Goal: Contribute content: Add original content to the website for others to see

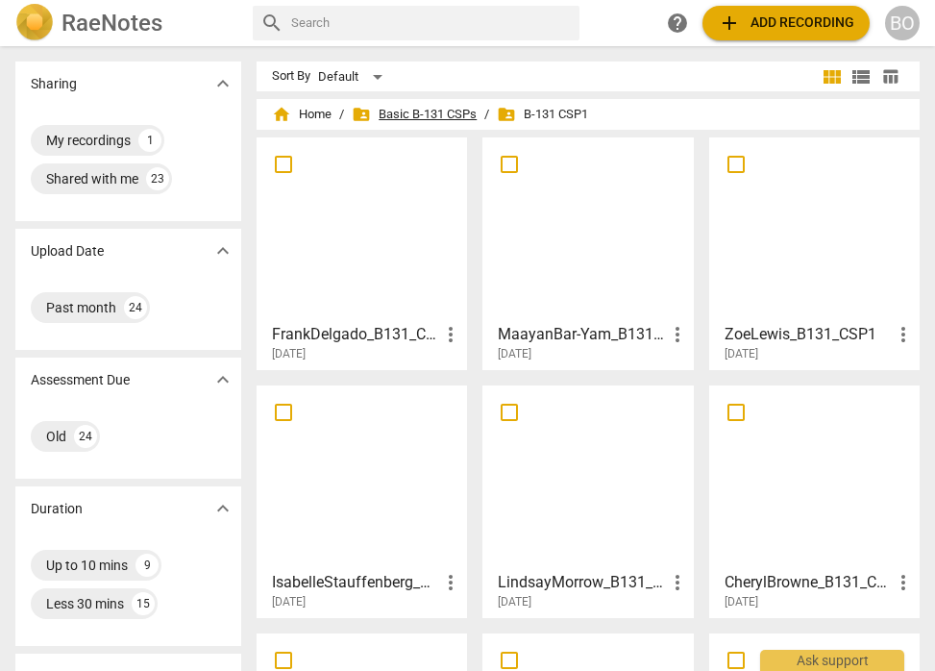
click at [414, 116] on span "folder_shared Basic B-131 CSPs" at bounding box center [414, 114] width 125 height 19
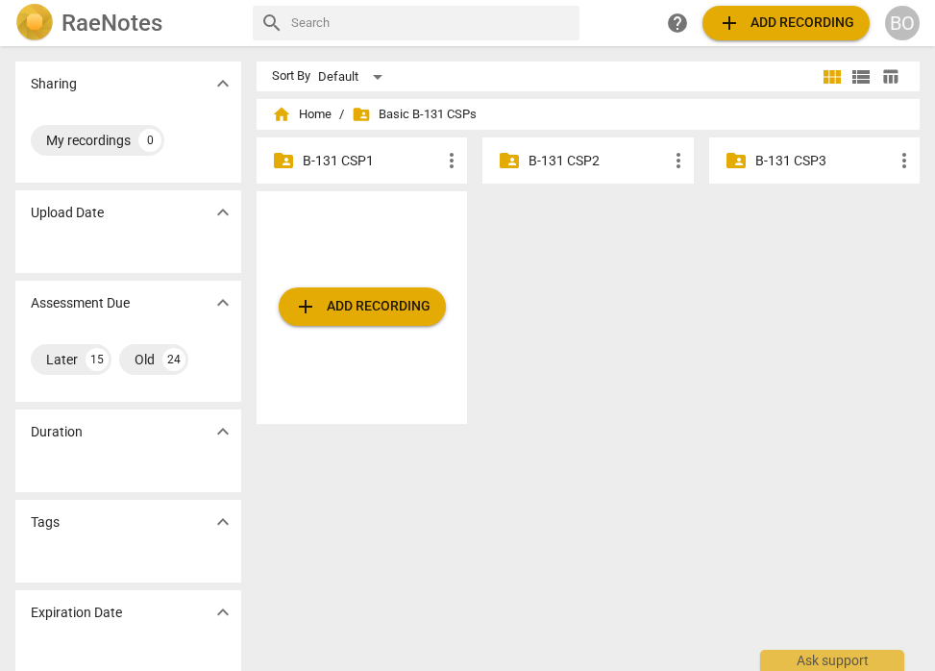
click at [579, 163] on p "B-131 CSP2" at bounding box center [597, 161] width 137 height 20
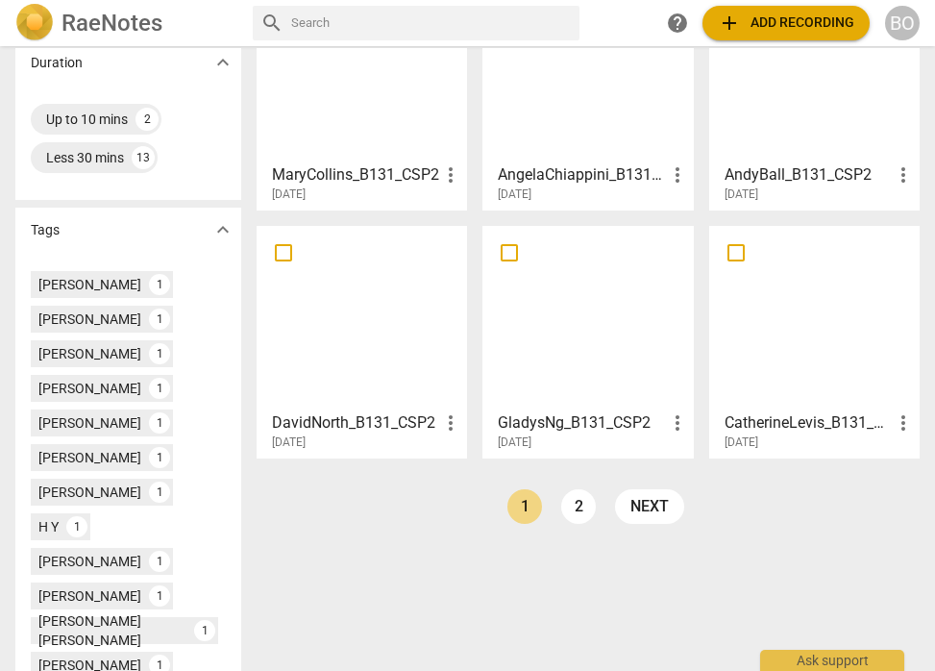
scroll to position [411, 0]
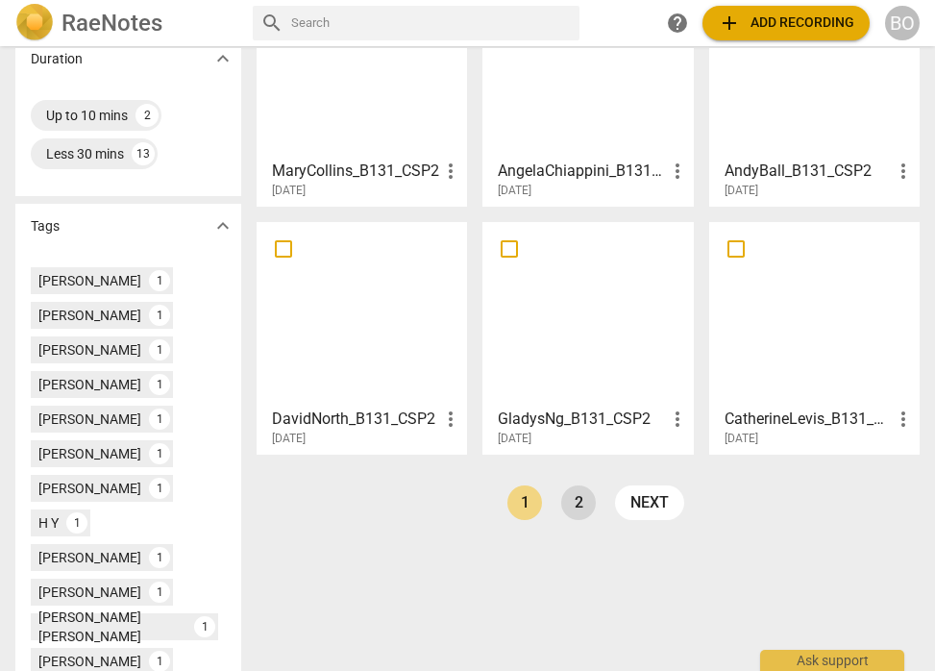
click at [561, 497] on link "2" at bounding box center [578, 502] width 35 height 35
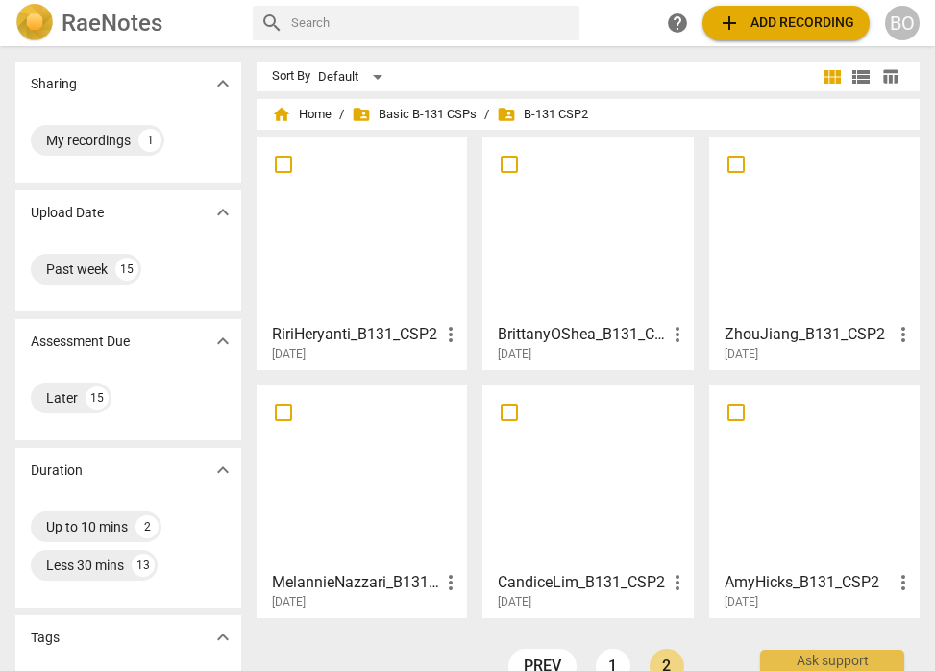
click at [547, 332] on h3 "BrittanyOShea_B131_CSP2" at bounding box center [581, 334] width 167 height 23
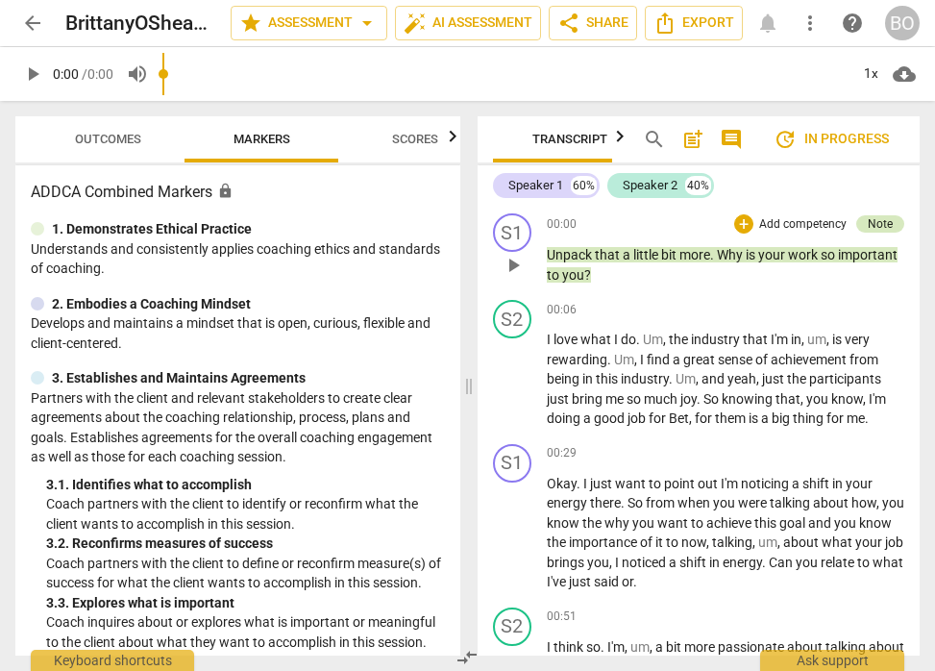
click at [868, 226] on div "Note" at bounding box center [880, 223] width 25 height 17
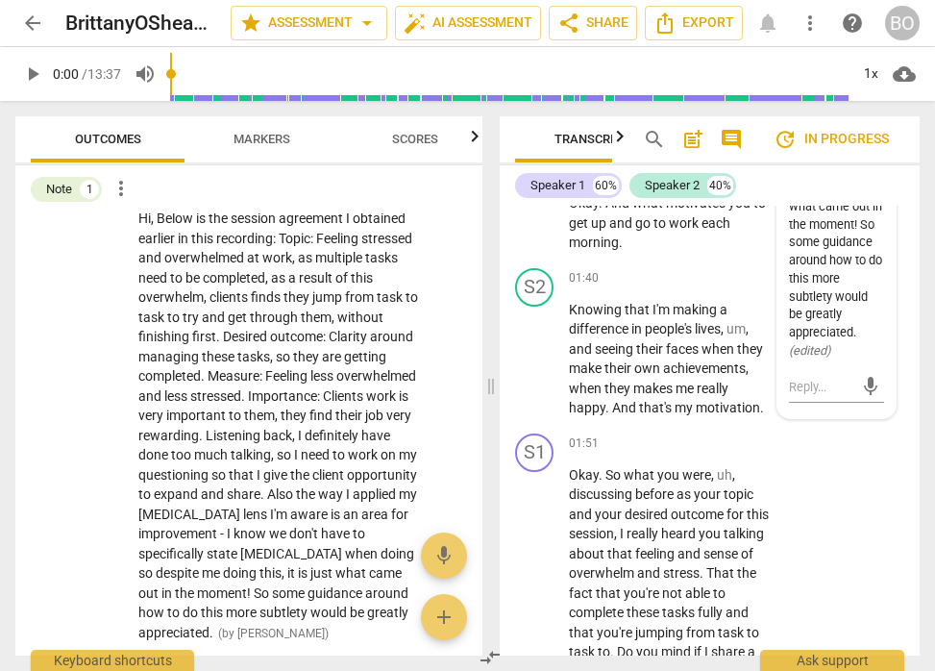
scroll to position [1140, 0]
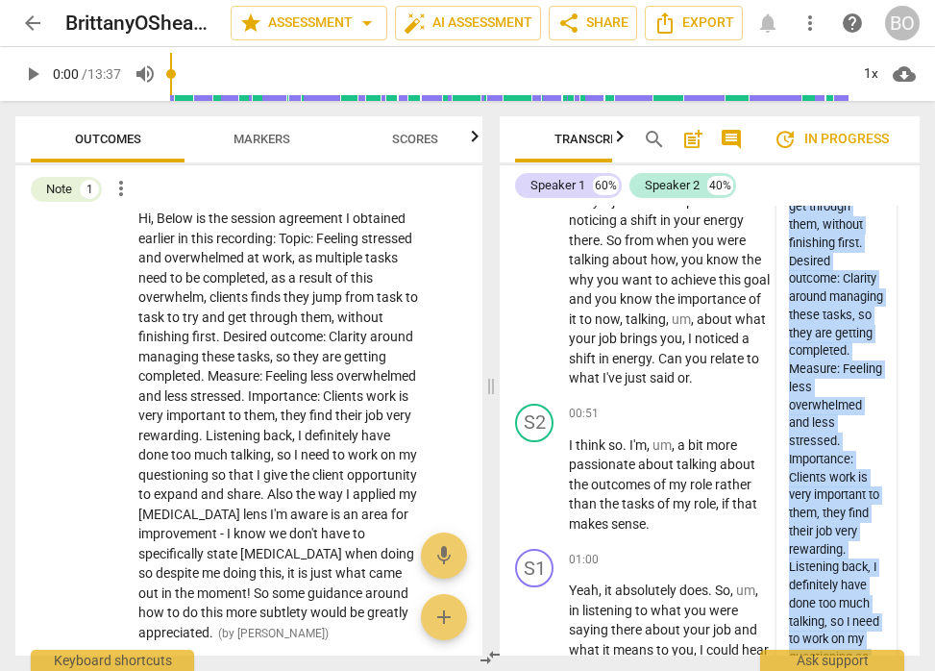
scroll to position [0, 0]
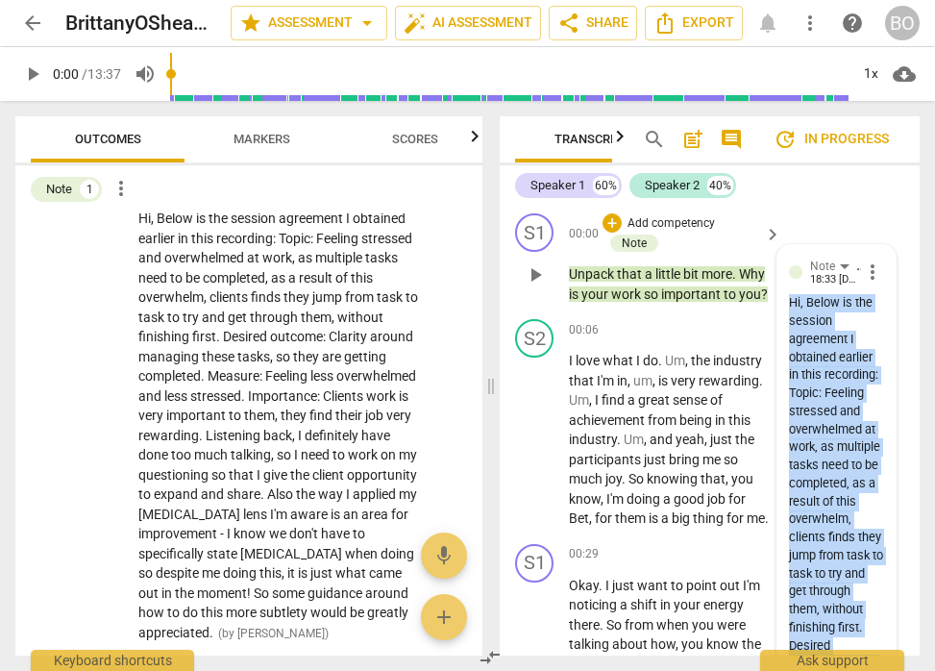
drag, startPoint x: 857, startPoint y: 366, endPoint x: 789, endPoint y: 306, distance: 91.2
copy div "Hi, Below is the session agreement I obtained earlier in this recording: Topic:…"
click at [867, 271] on span "more_vert" at bounding box center [872, 271] width 23 height 23
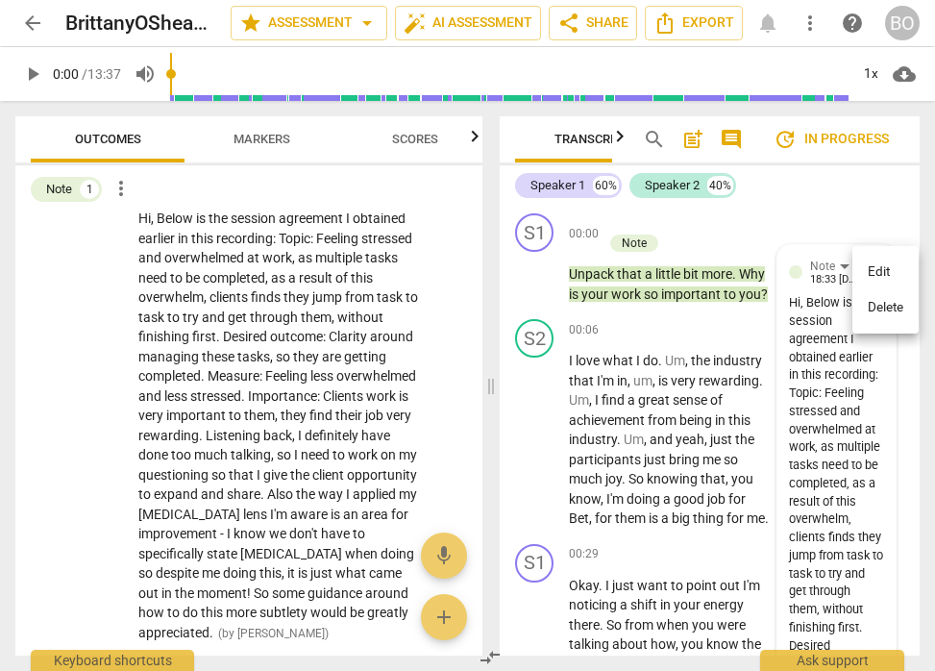
click at [691, 135] on div at bounding box center [467, 335] width 935 height 671
click at [693, 142] on span "post_add" at bounding box center [692, 139] width 23 height 23
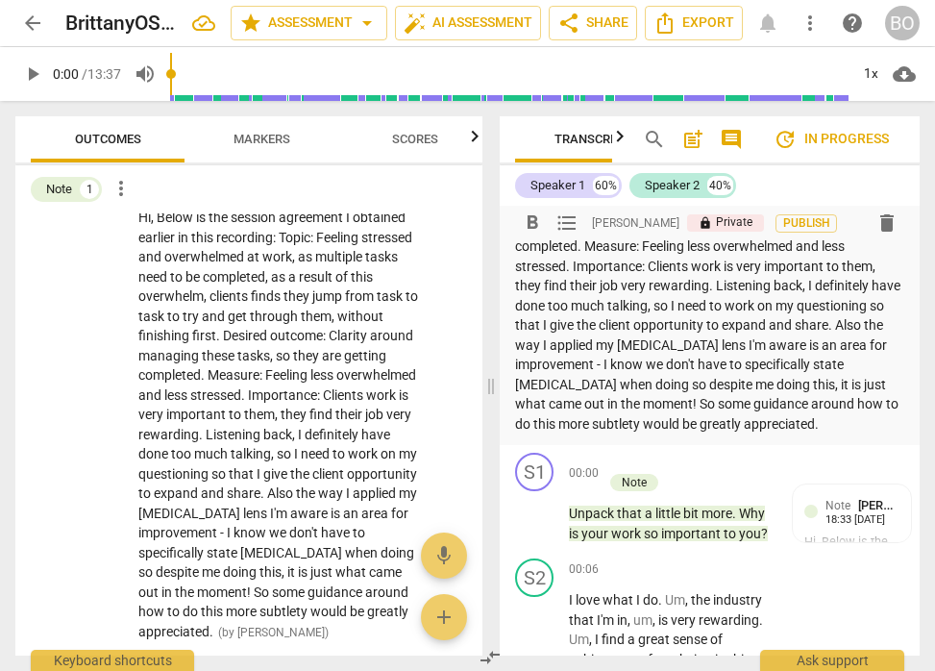
scroll to position [136, 0]
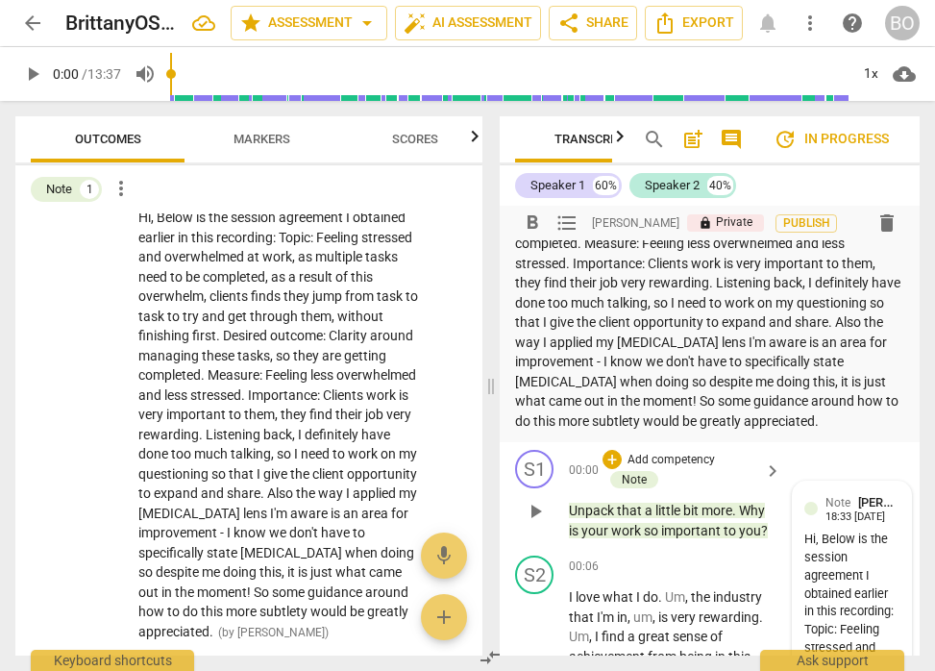
click at [887, 503] on span "[PERSON_NAME]" at bounding box center [904, 502] width 92 height 14
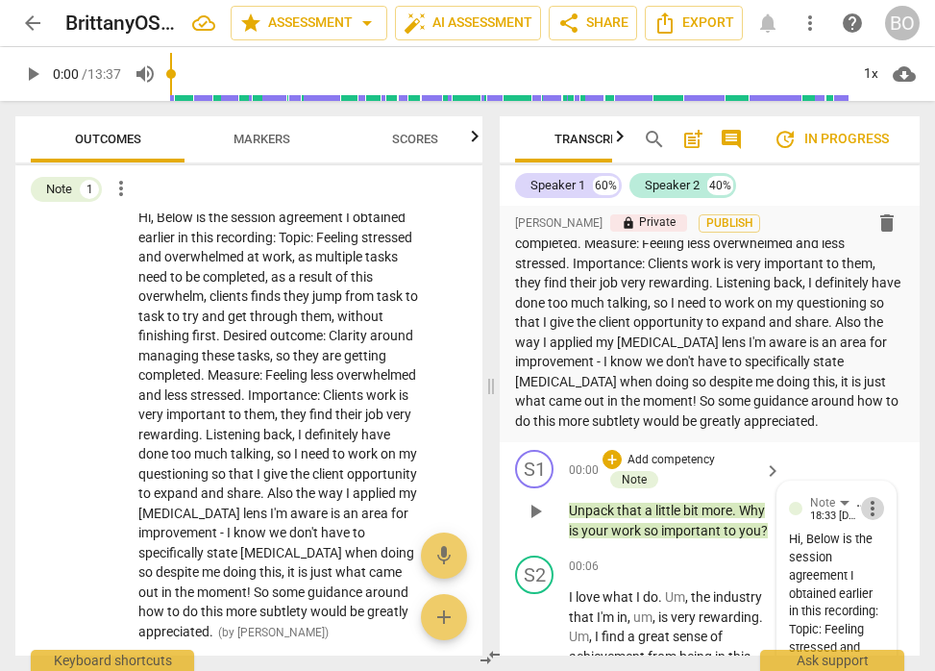
click at [864, 516] on span "more_vert" at bounding box center [872, 508] width 23 height 23
click at [883, 554] on li "Delete" at bounding box center [885, 544] width 66 height 37
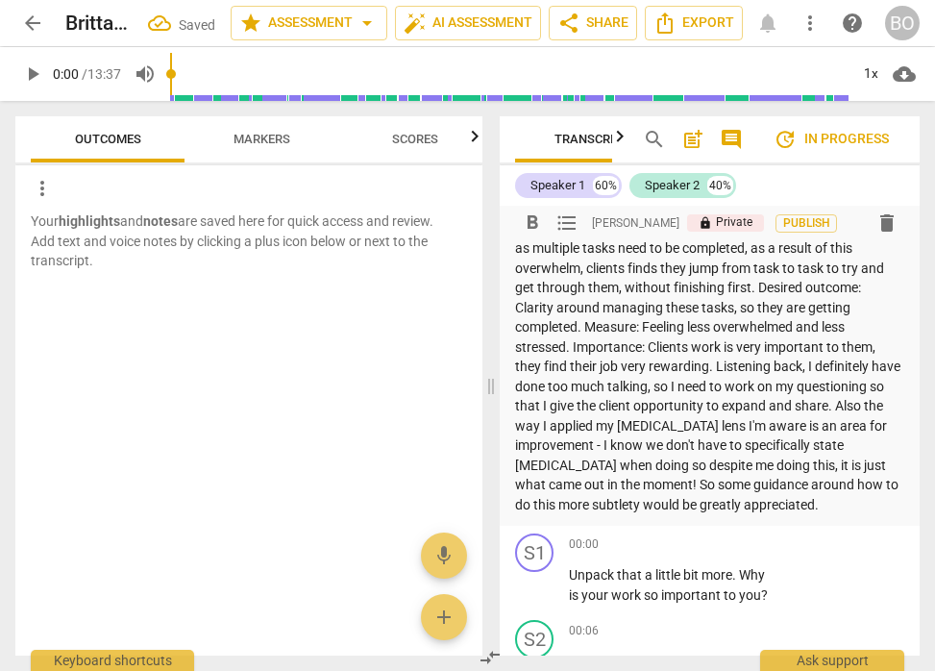
scroll to position [0, 0]
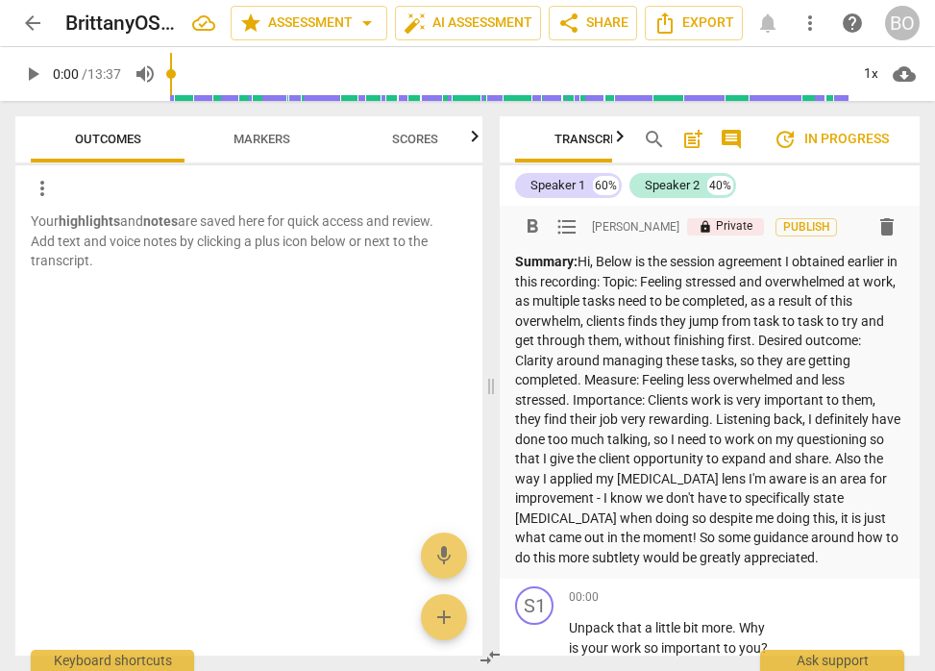
click at [735, 436] on p "Summary: Hi, Below is the session agreement I obtained earlier in this recordin…" at bounding box center [709, 409] width 389 height 315
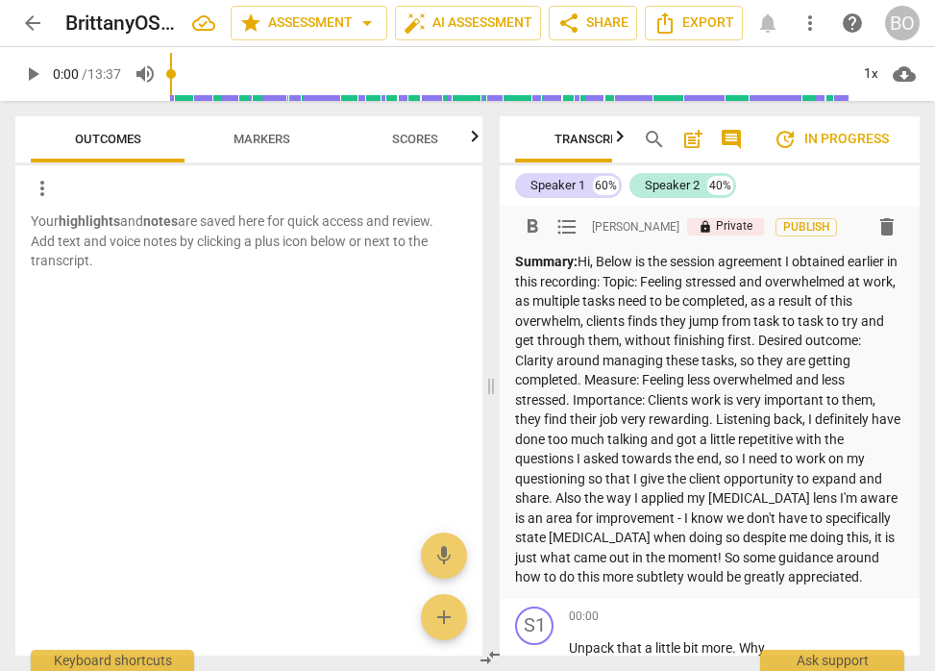
click at [821, 543] on p "Summary:" at bounding box center [709, 419] width 389 height 335
click at [794, 222] on span "Publish" at bounding box center [806, 227] width 29 height 16
